Goal: Find specific page/section: Find specific page/section

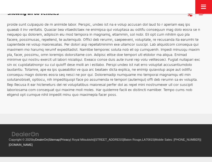
scroll to position [832, 0]
